Goal: Navigation & Orientation: Understand site structure

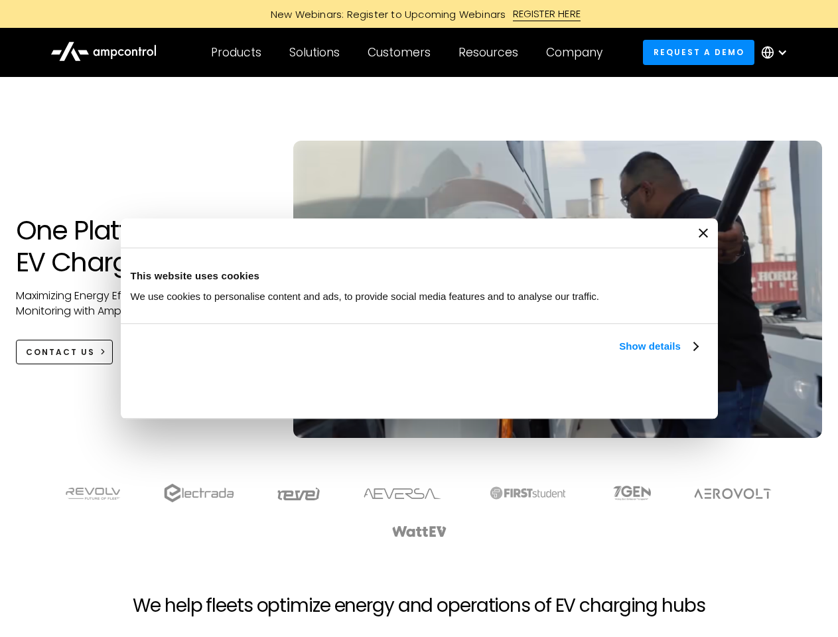
click at [619, 354] on link "Show details" at bounding box center [658, 346] width 78 height 16
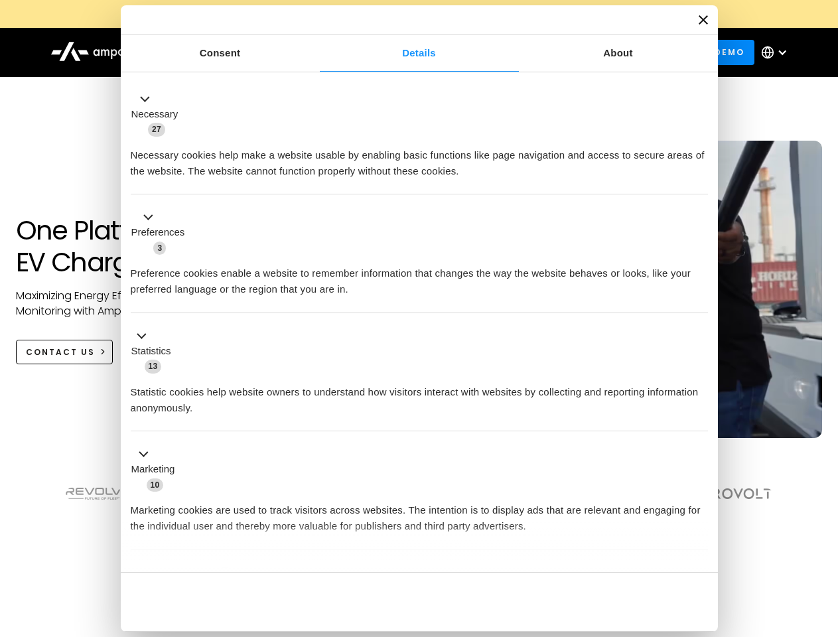
click at [699, 583] on button "Okay" at bounding box center [612, 602] width 190 height 38
click at [823, 535] on section at bounding box center [419, 511] width 838 height 82
click at [408, 52] on div "Customers" at bounding box center [399, 52] width 63 height 15
click at [236, 52] on div "Products" at bounding box center [236, 52] width 50 height 15
click at [315, 52] on div "Solutions" at bounding box center [314, 52] width 50 height 15
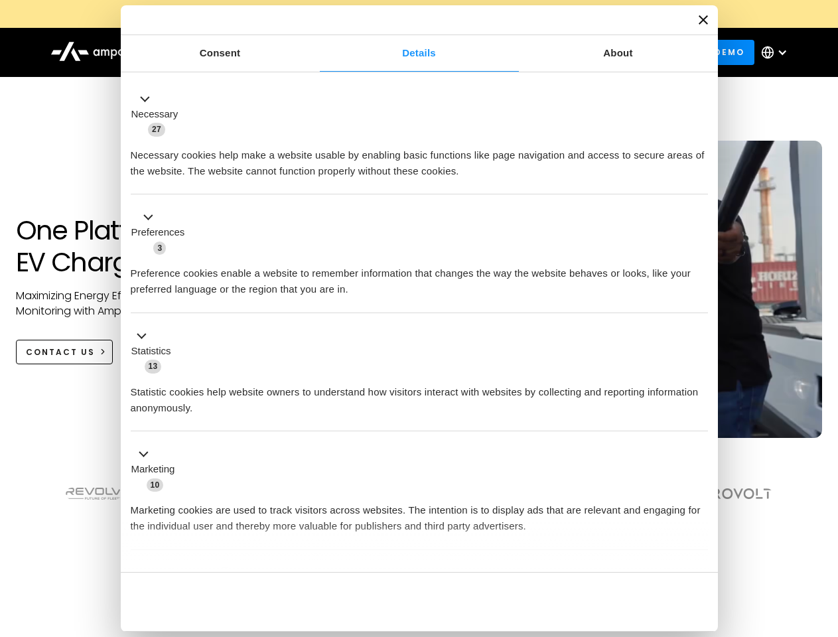
click at [401, 52] on div "Customers" at bounding box center [399, 52] width 63 height 15
click at [491, 52] on div "Resources" at bounding box center [489, 52] width 60 height 15
click at [579, 52] on div "Company" at bounding box center [574, 52] width 56 height 15
click at [778, 52] on div at bounding box center [782, 52] width 11 height 11
